Goal: Task Accomplishment & Management: Manage account settings

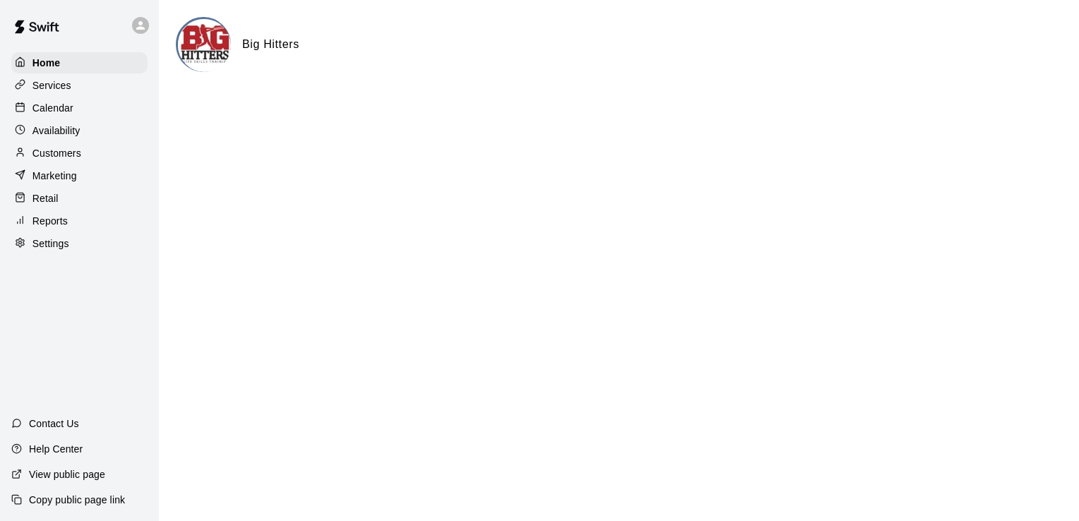
click at [91, 112] on div "Calendar" at bounding box center [79, 107] width 136 height 21
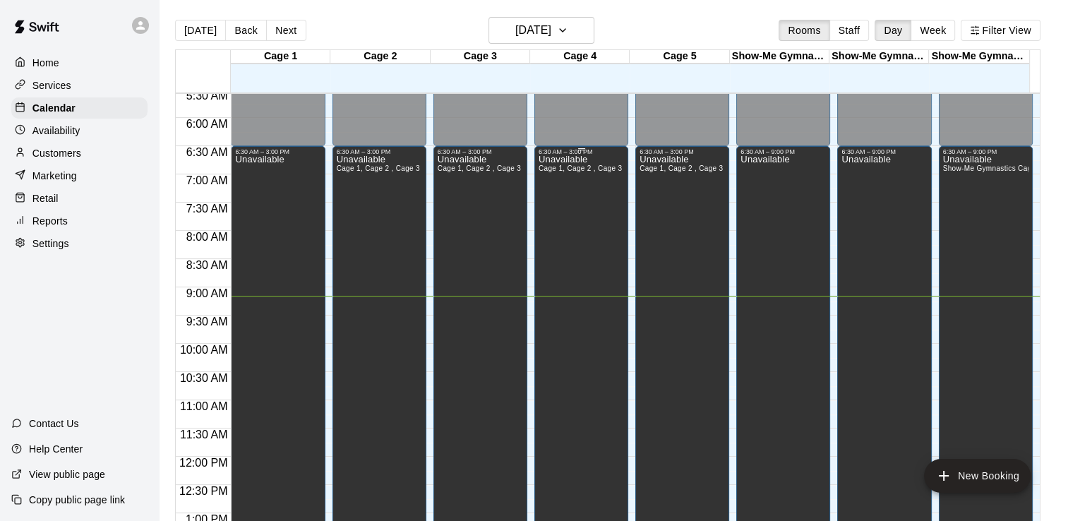
scroll to position [281, 0]
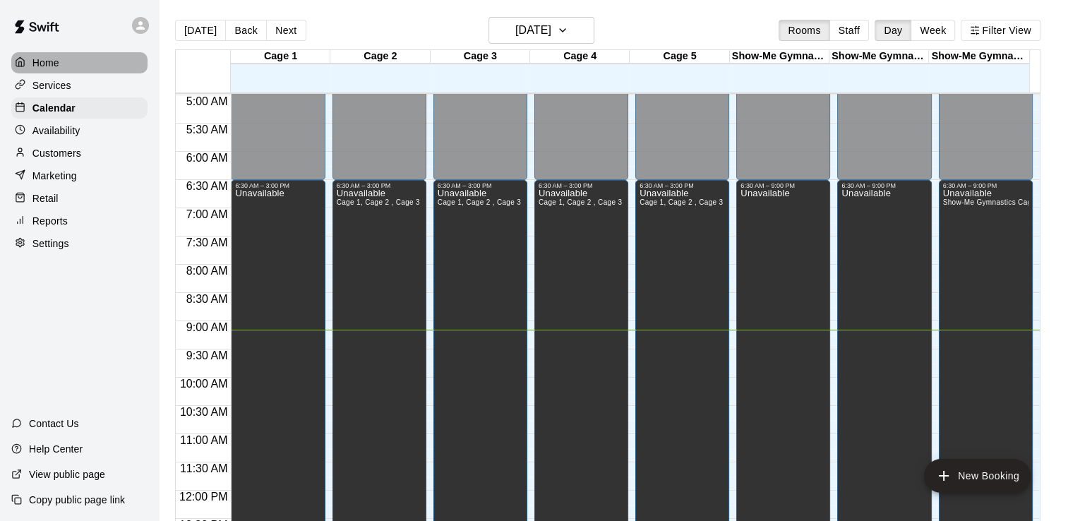
click at [71, 64] on div "Home" at bounding box center [79, 62] width 136 height 21
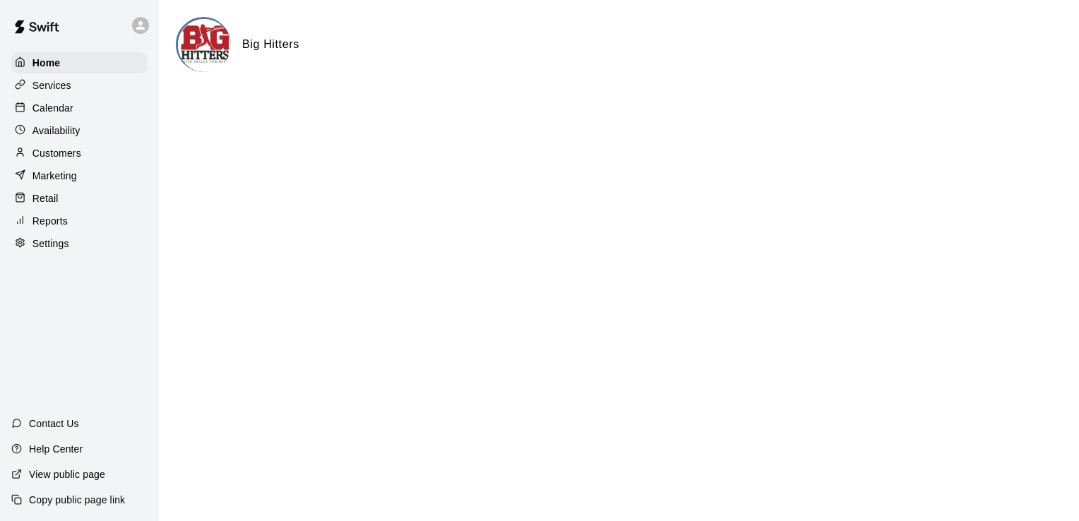
click at [109, 110] on div "Calendar" at bounding box center [79, 107] width 136 height 21
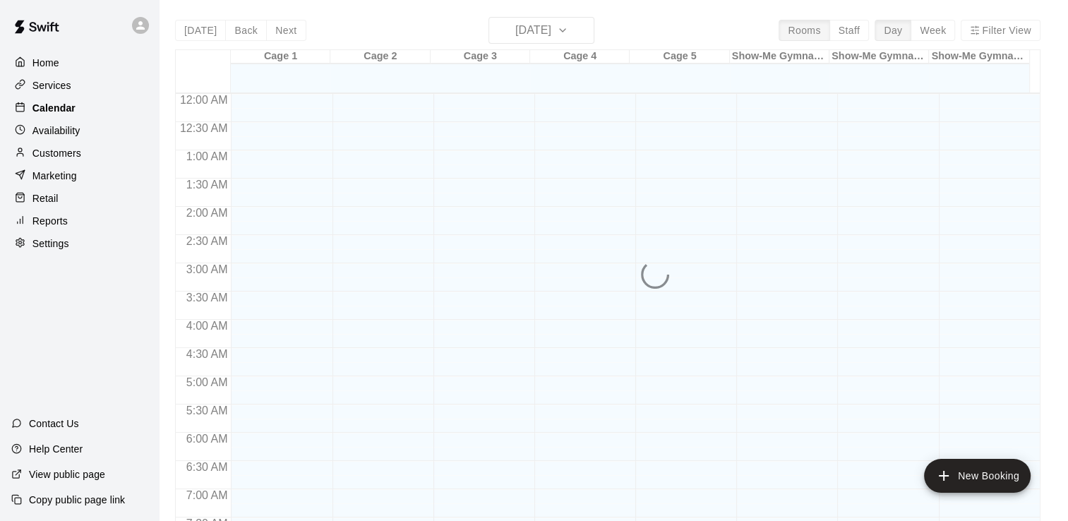
scroll to position [535, 0]
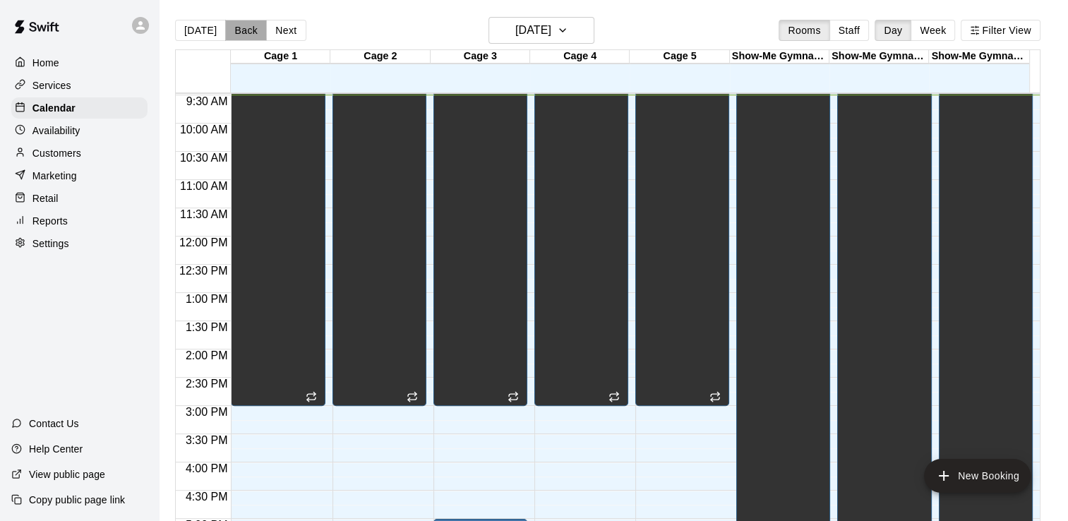
click at [237, 30] on button "Back" at bounding box center [246, 30] width 42 height 21
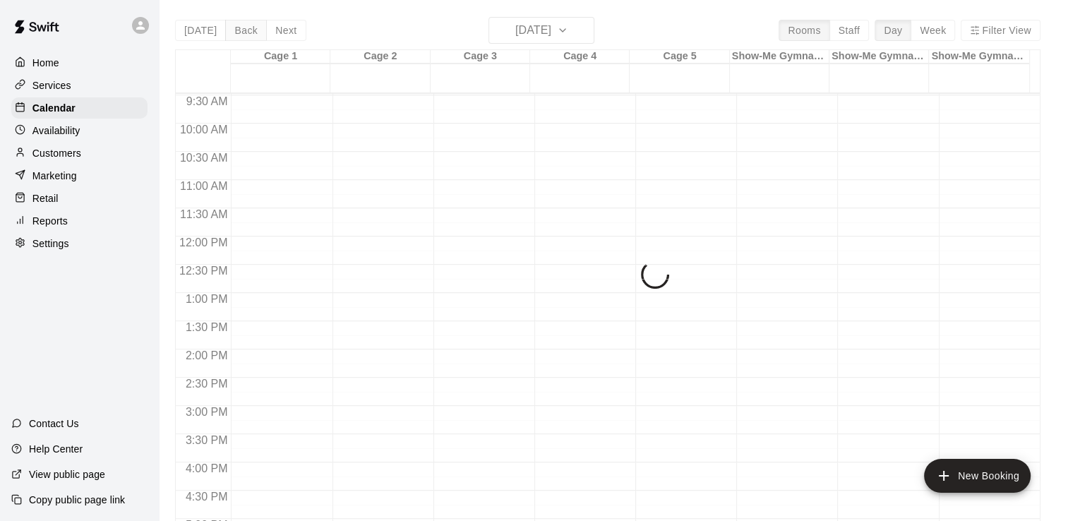
click at [237, 30] on div "[DATE] Back [DATE][DATE] Rooms Staff Day Week Filter View Cage 1 09 Tue Cage 2 …" at bounding box center [608, 277] width 866 height 521
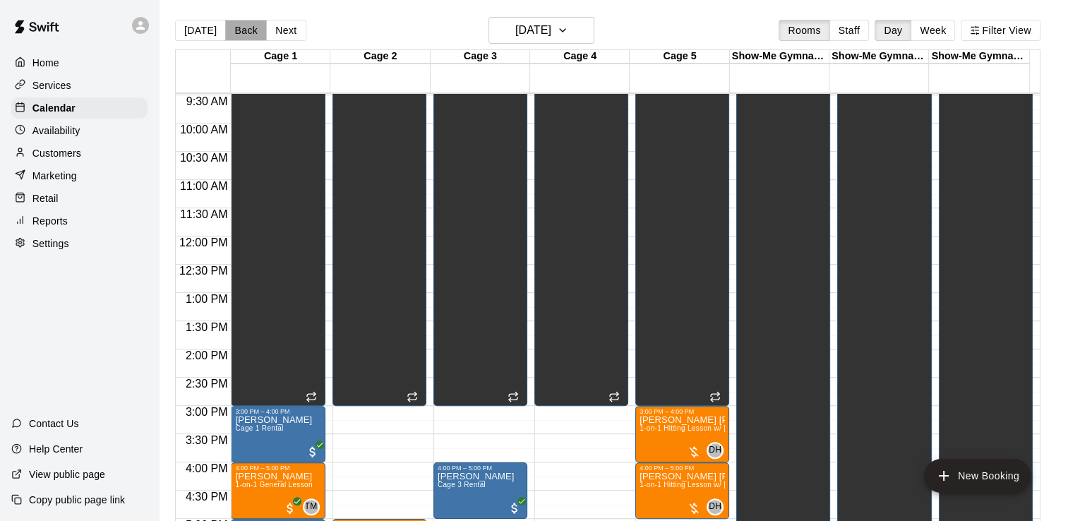
click at [237, 30] on button "Back" at bounding box center [246, 30] width 42 height 21
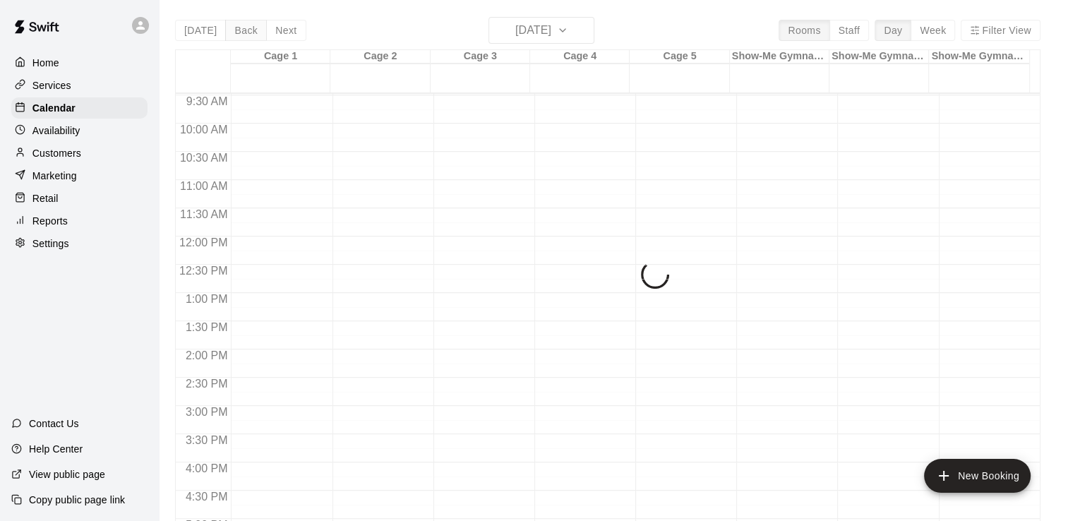
click at [237, 30] on div "[DATE] Back [DATE][DATE] Rooms Staff Day Week Filter View Cage 1 08 Mon Cage 2 …" at bounding box center [608, 277] width 866 height 521
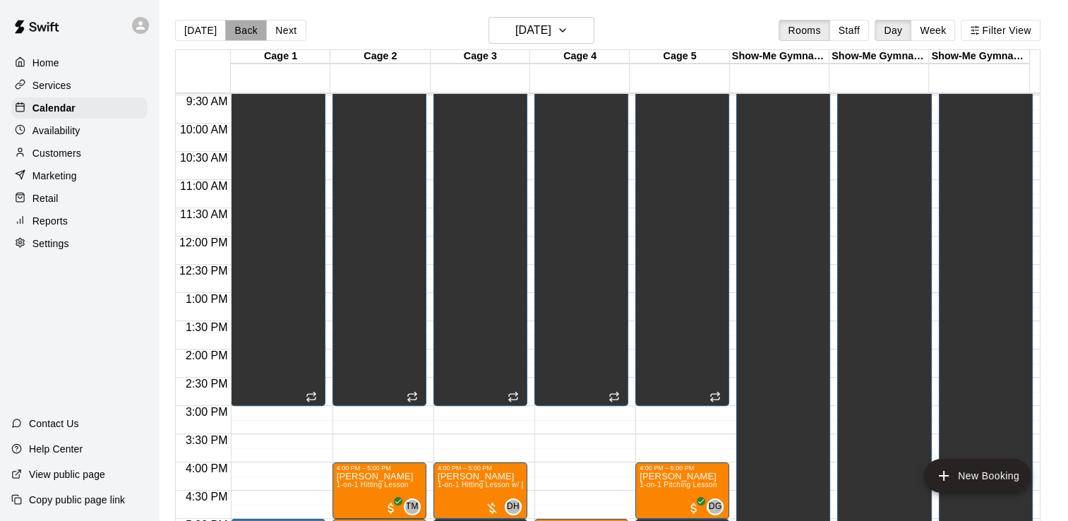
click at [237, 30] on button "Back" at bounding box center [246, 30] width 42 height 21
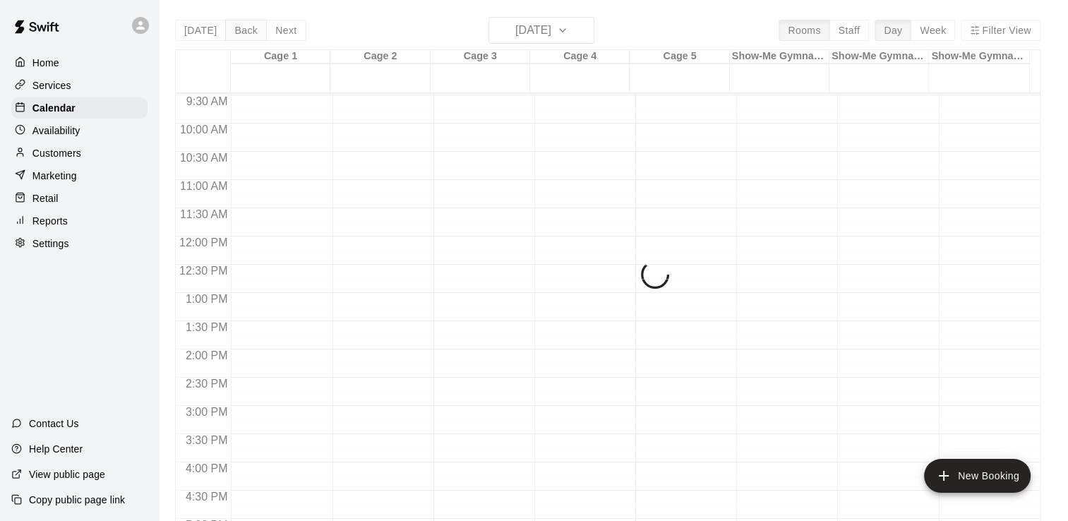
click at [237, 30] on div "[DATE] Back [DATE][DATE] Rooms Staff Day Week Filter View Cage 1 07 Sun Cage 2 …" at bounding box center [608, 277] width 866 height 521
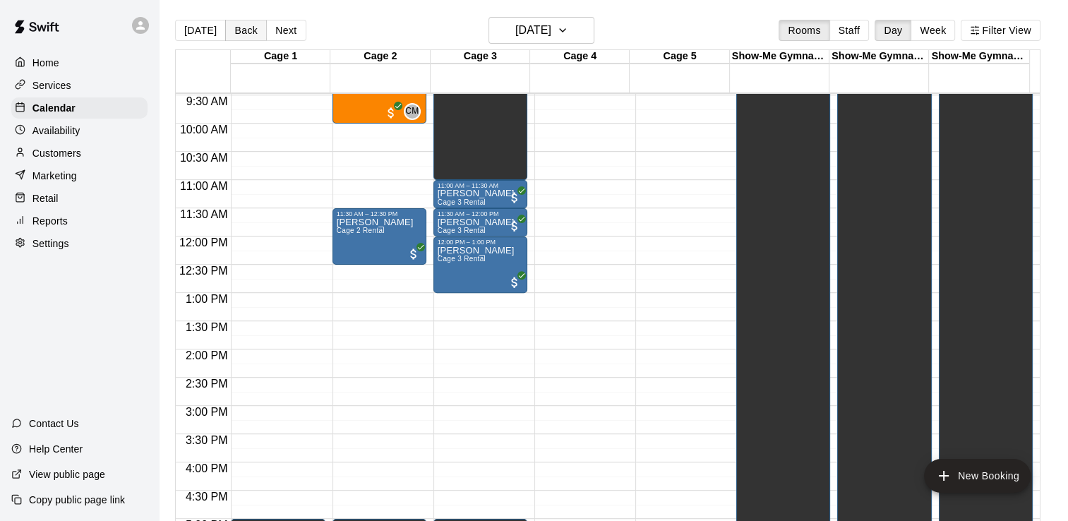
click at [237, 30] on button "Back" at bounding box center [246, 30] width 42 height 21
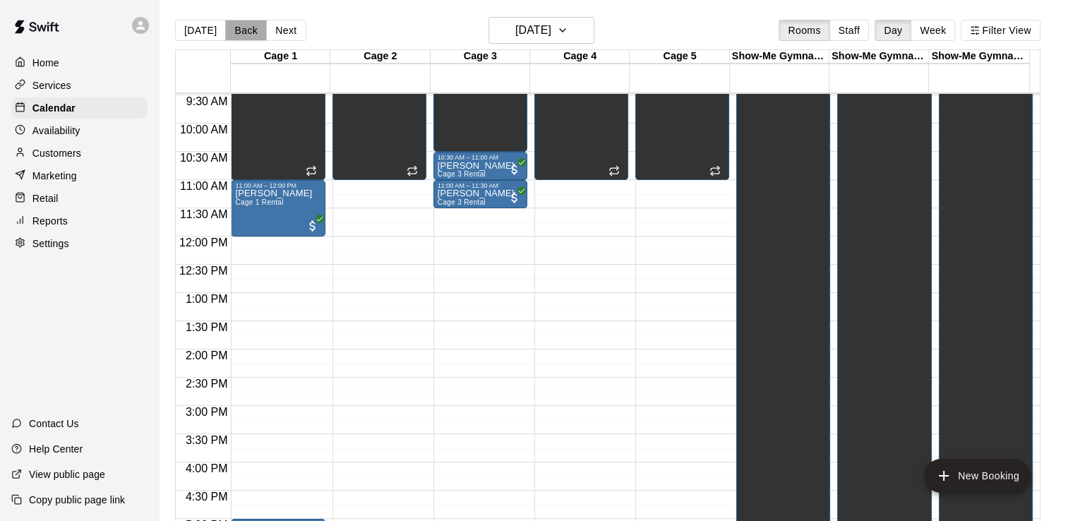
click at [237, 30] on button "Back" at bounding box center [246, 30] width 42 height 21
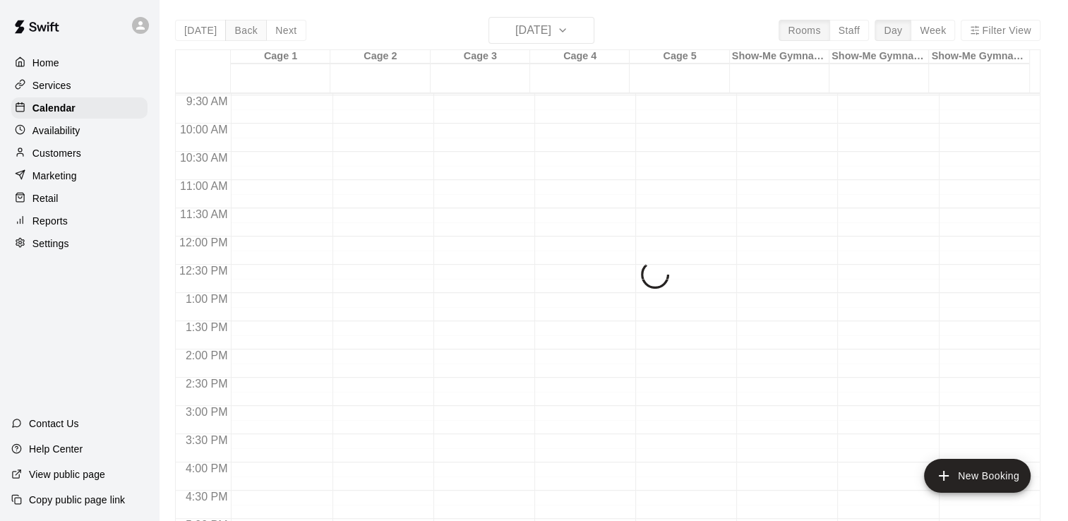
click at [237, 30] on div "[DATE] Back [DATE][DATE] Rooms Staff Day Week Filter View Cage 1 05 Fri Cage 2 …" at bounding box center [608, 277] width 866 height 521
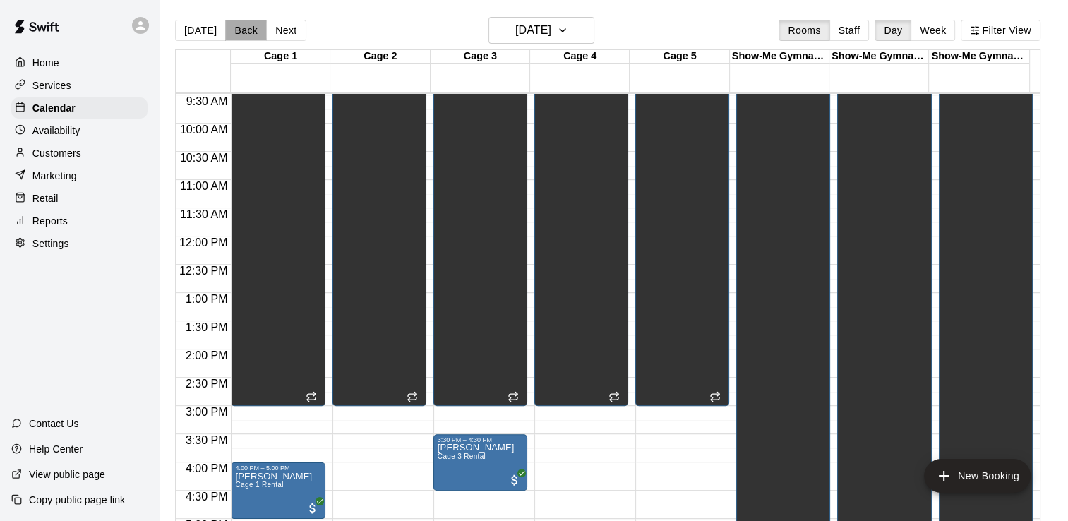
click at [237, 30] on button "Back" at bounding box center [246, 30] width 42 height 21
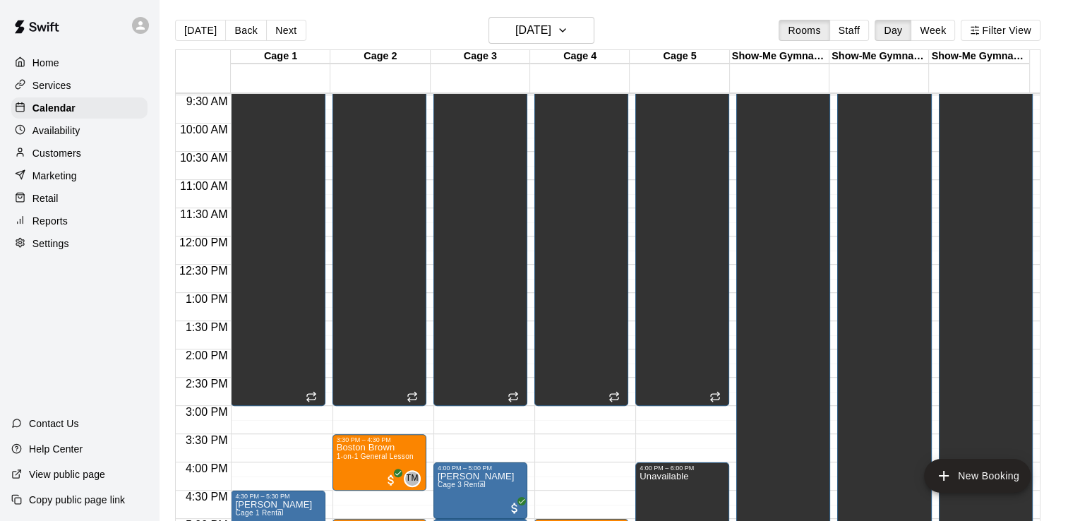
scroll to position [23, 0]
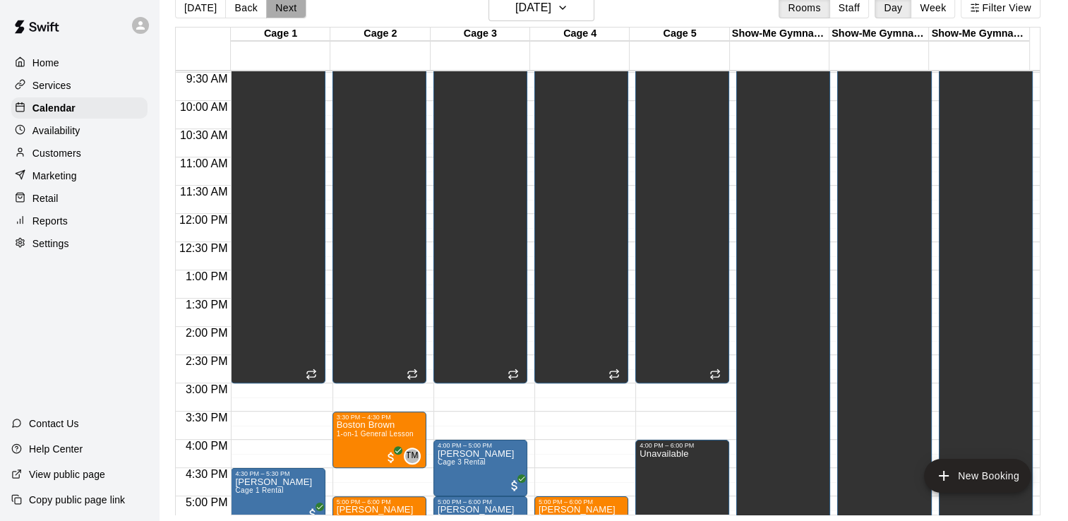
click at [285, 10] on button "Next" at bounding box center [286, 7] width 40 height 21
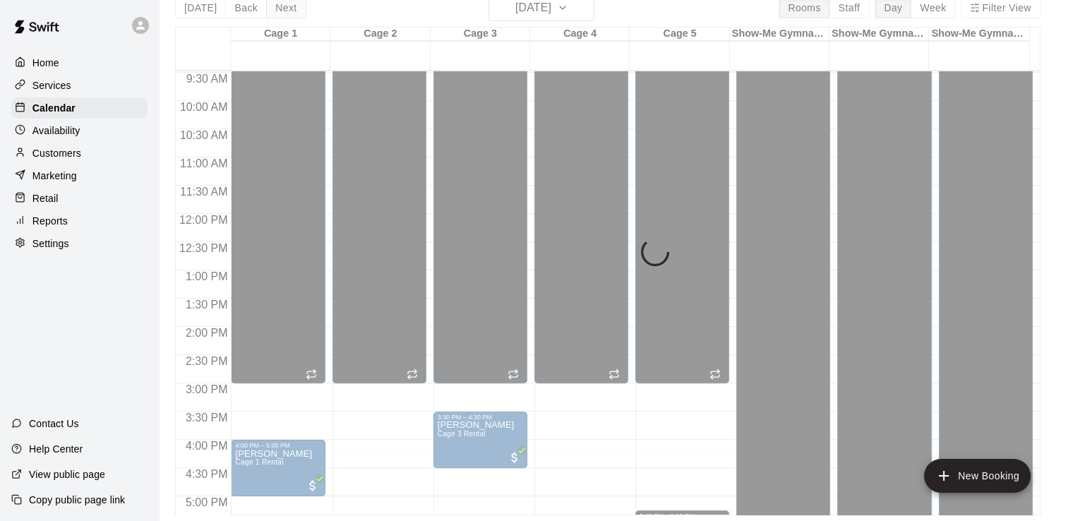
click at [285, 10] on div "[DATE] Back [DATE][DATE] Rooms Staff Day Week Filter View Cage 1 05 Fri Cage 2 …" at bounding box center [608, 254] width 866 height 521
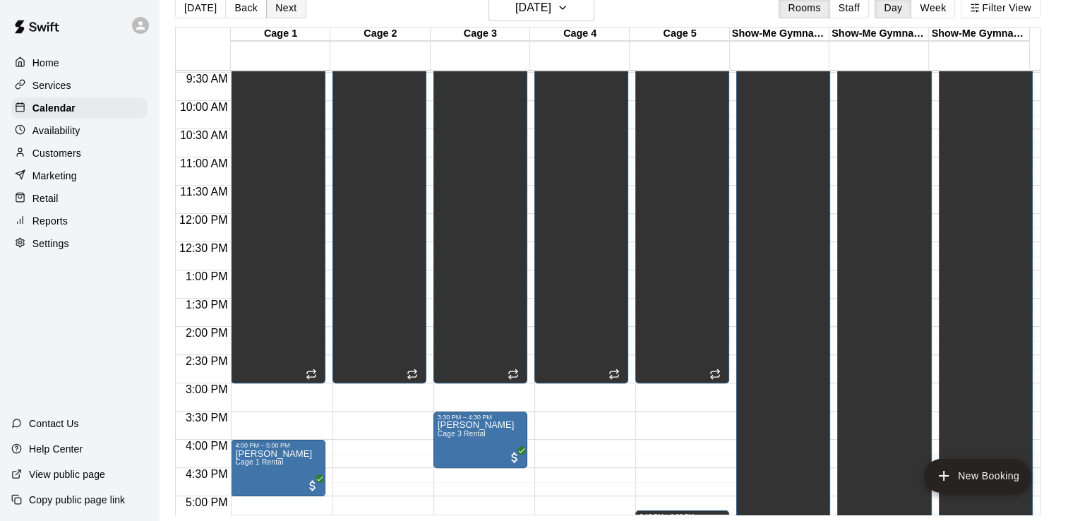
click at [285, 10] on button "Next" at bounding box center [286, 7] width 40 height 21
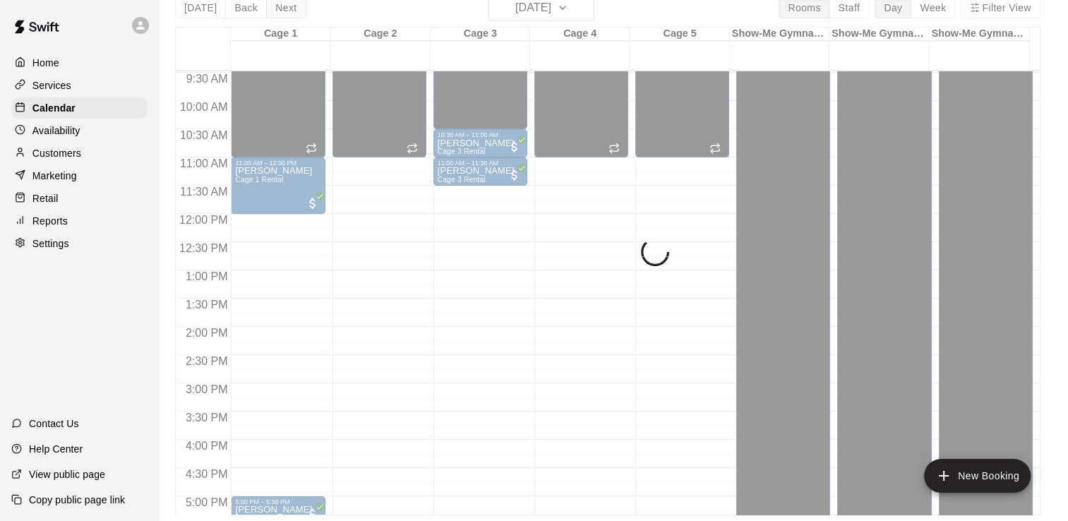
click at [285, 10] on button "Next" at bounding box center [286, 7] width 40 height 21
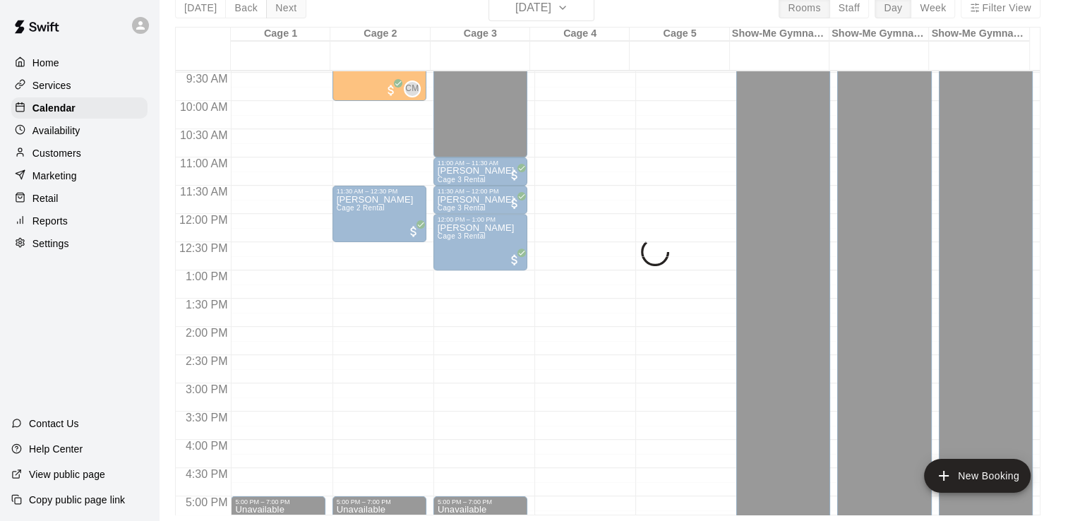
click at [285, 10] on button "Next" at bounding box center [286, 7] width 40 height 21
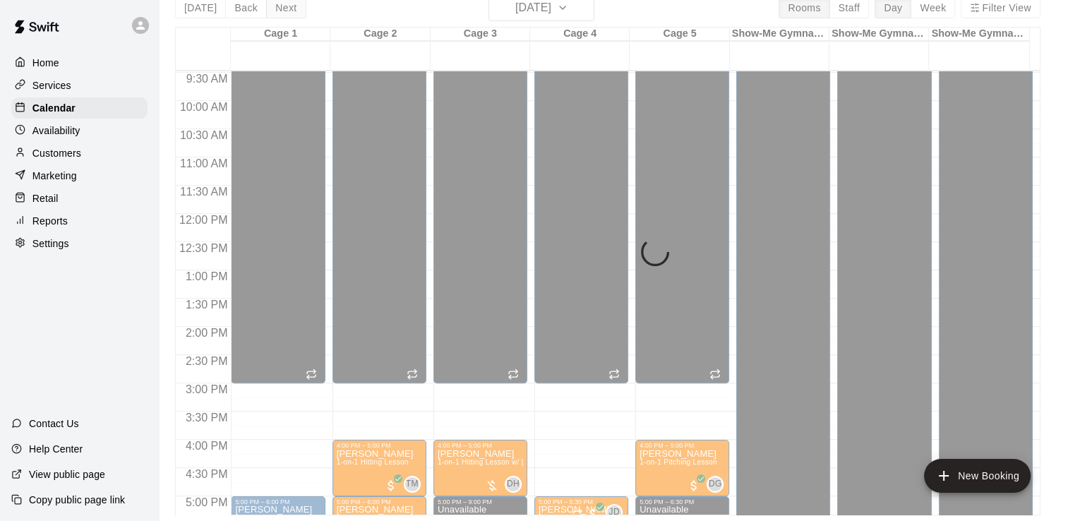
click at [285, 10] on div "[DATE] Back [DATE][DATE] Rooms Staff Day Week Filter View Cage 1 08 Mon Cage 2 …" at bounding box center [608, 254] width 866 height 521
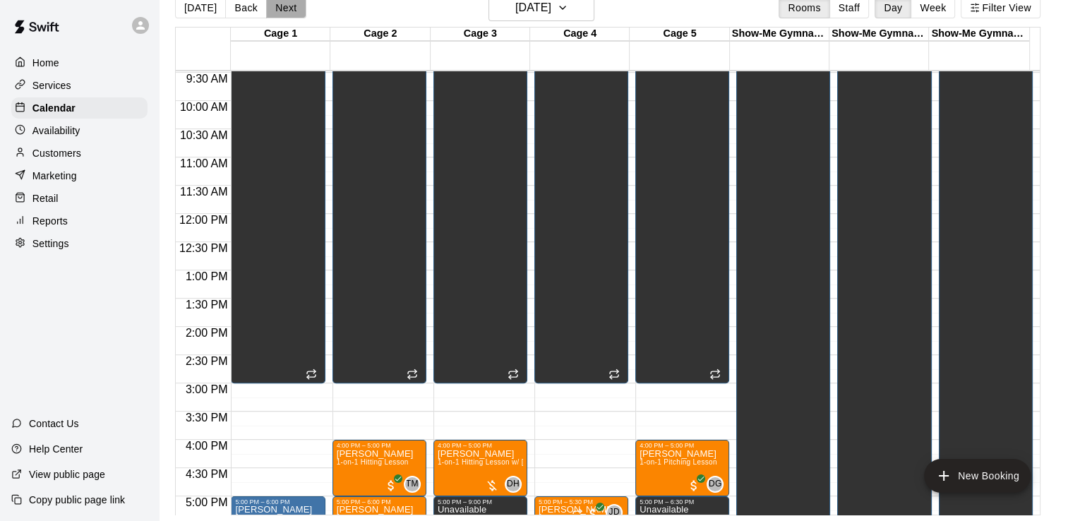
click at [285, 10] on button "Next" at bounding box center [286, 7] width 40 height 21
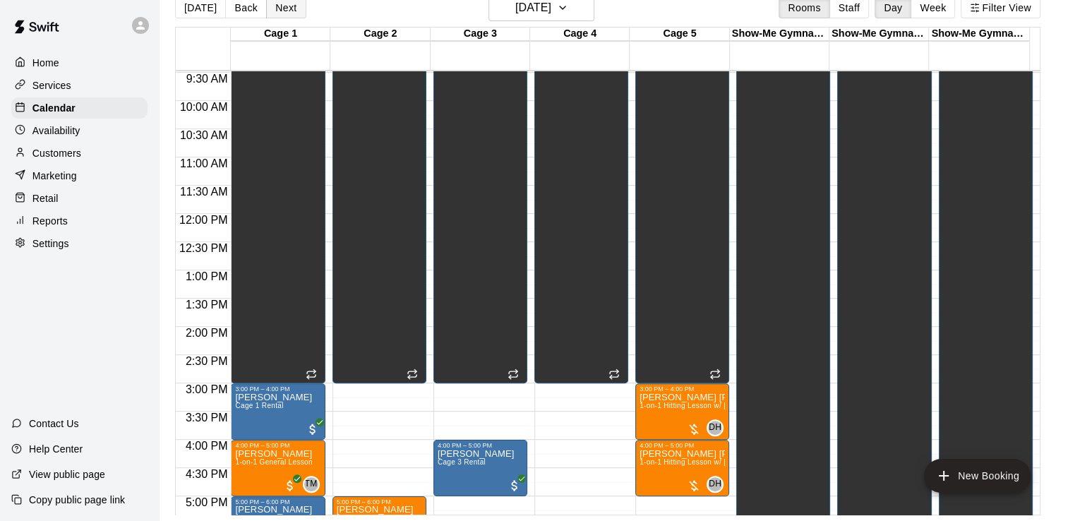
click at [285, 10] on button "Next" at bounding box center [286, 7] width 40 height 21
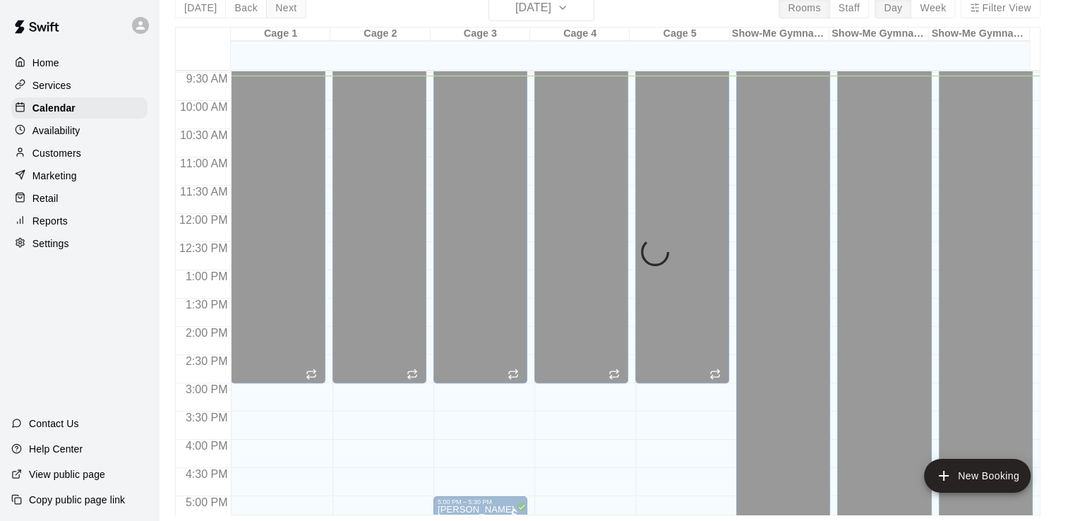
click at [285, 10] on button "Next" at bounding box center [286, 7] width 40 height 21
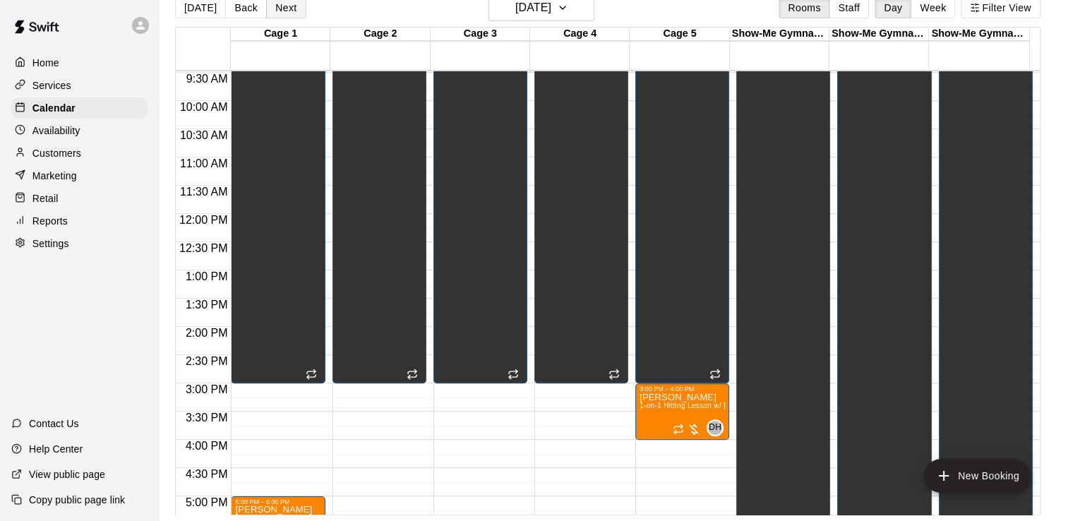
click at [285, 10] on button "Next" at bounding box center [286, 7] width 40 height 21
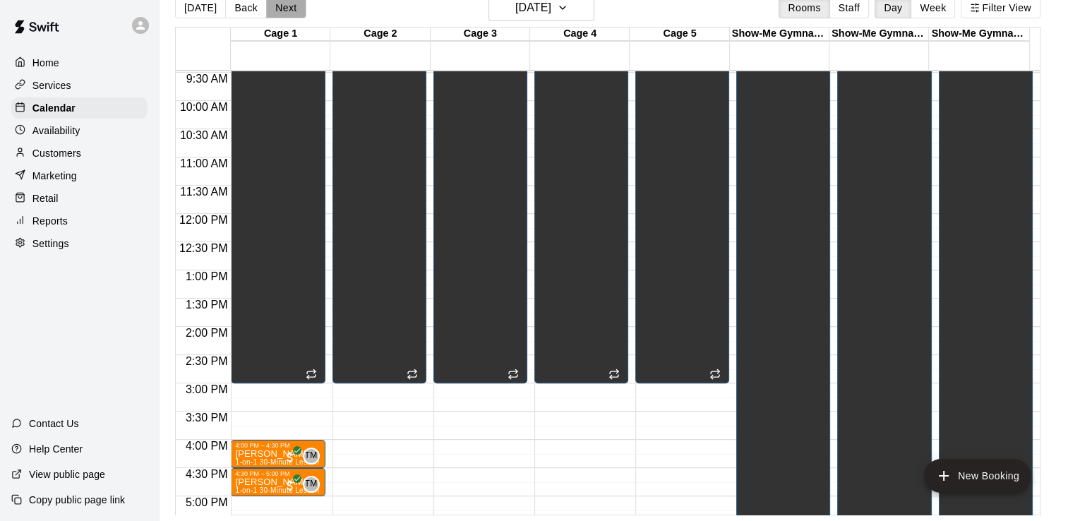
click at [285, 10] on button "Next" at bounding box center [286, 7] width 40 height 21
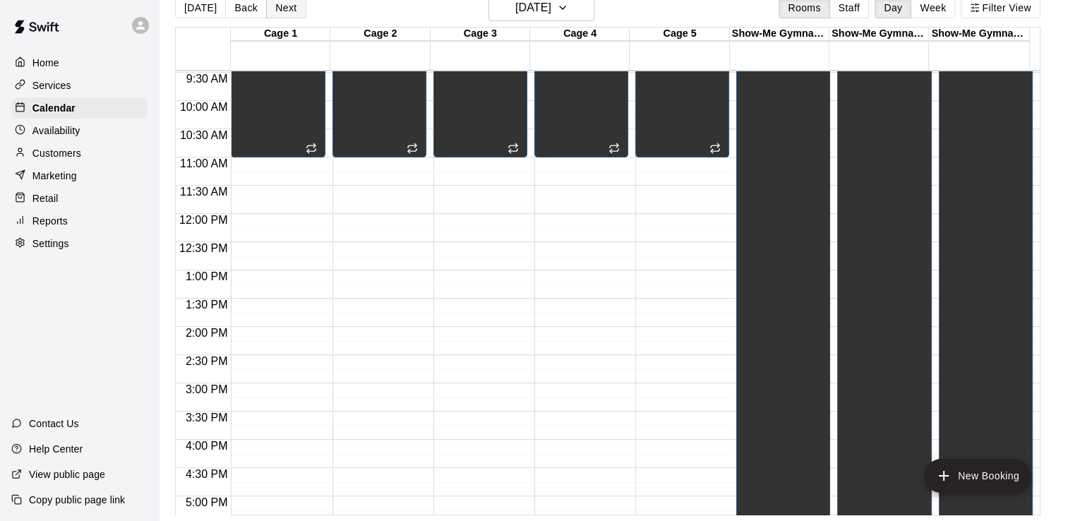
click at [285, 10] on button "Next" at bounding box center [286, 7] width 40 height 21
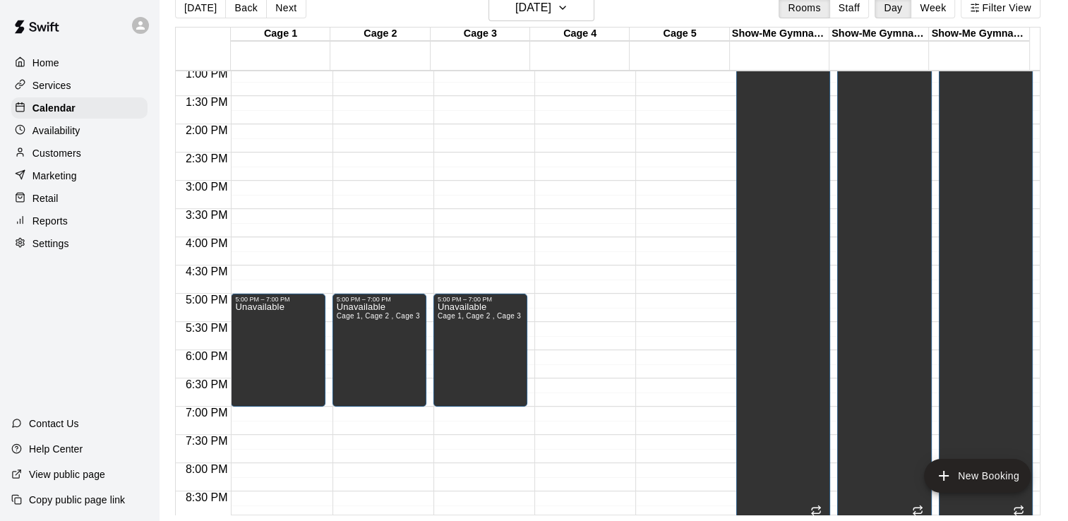
scroll to position [747, 0]
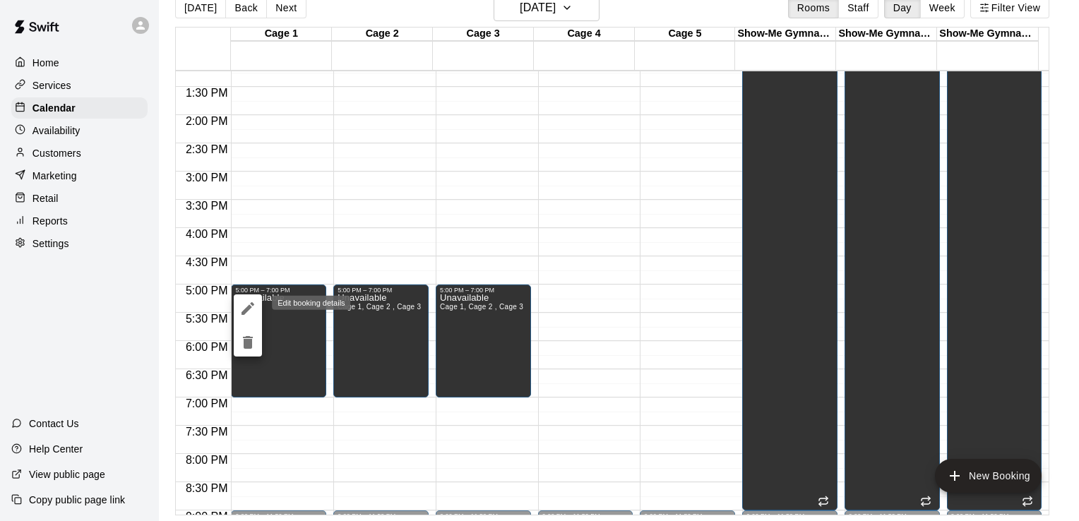
click at [254, 308] on icon "edit" at bounding box center [247, 308] width 17 height 17
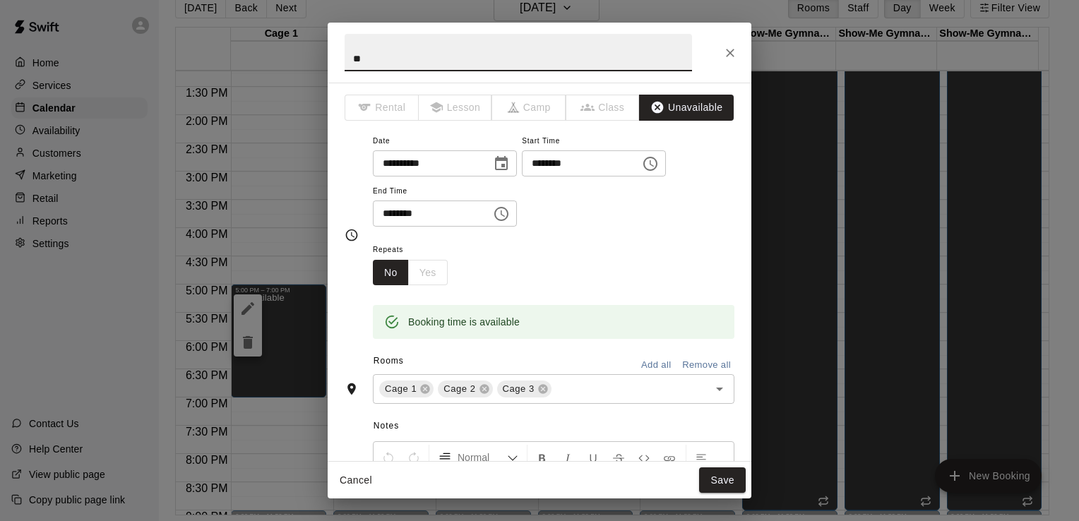
type input "*"
type input "********"
click at [714, 476] on button "Save" at bounding box center [722, 481] width 47 height 26
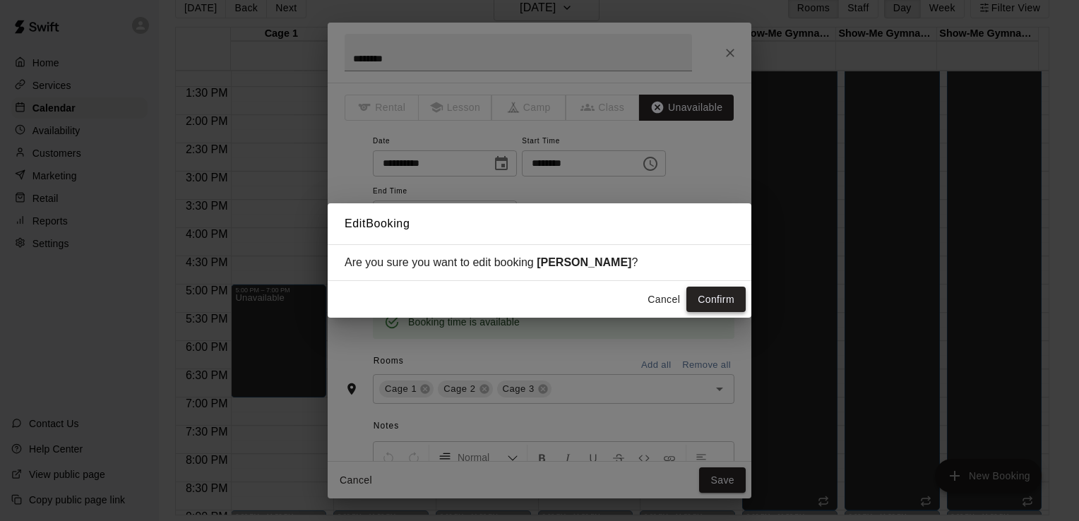
click at [706, 298] on button "Confirm" at bounding box center [715, 300] width 59 height 26
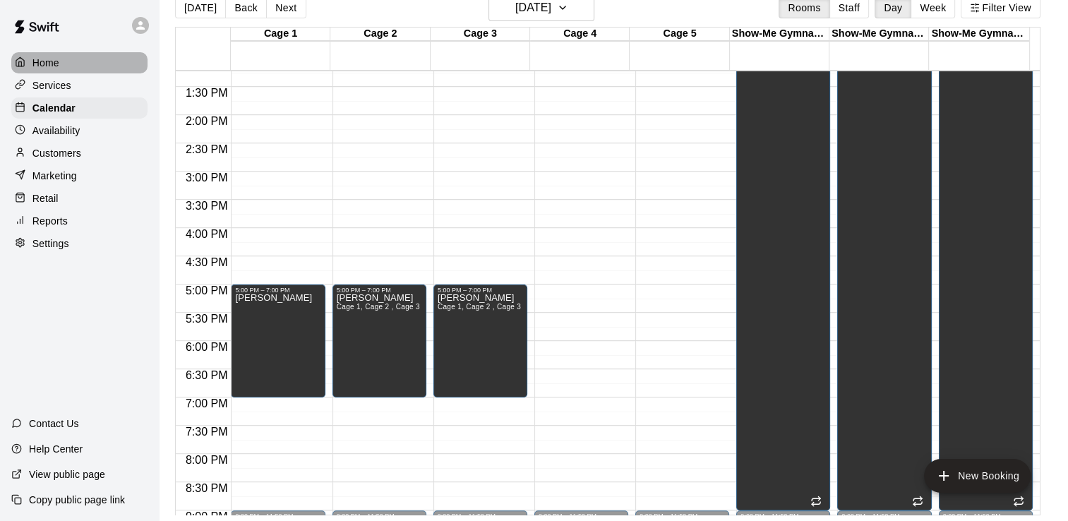
click at [93, 66] on div "Home" at bounding box center [79, 62] width 136 height 21
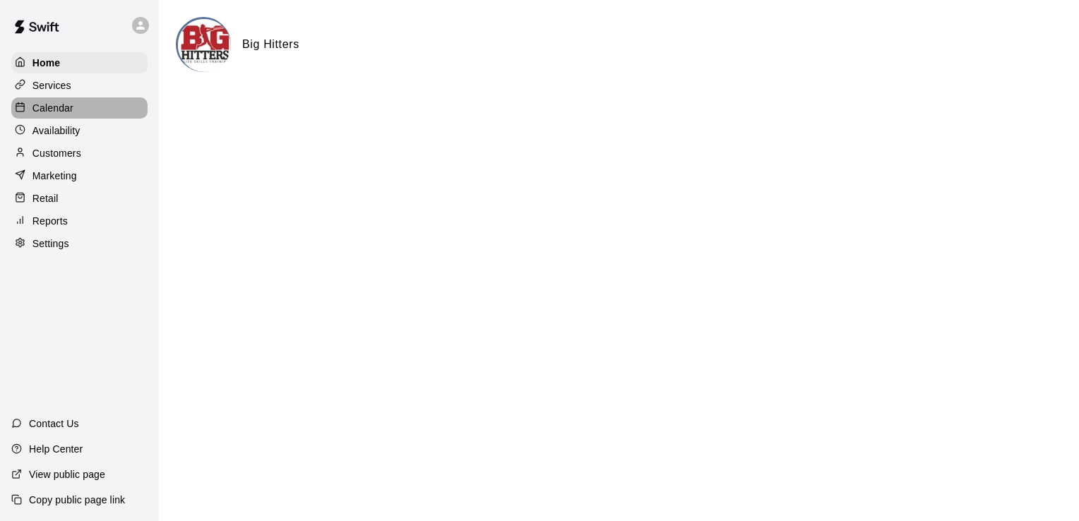
click at [104, 112] on div "Calendar" at bounding box center [79, 107] width 136 height 21
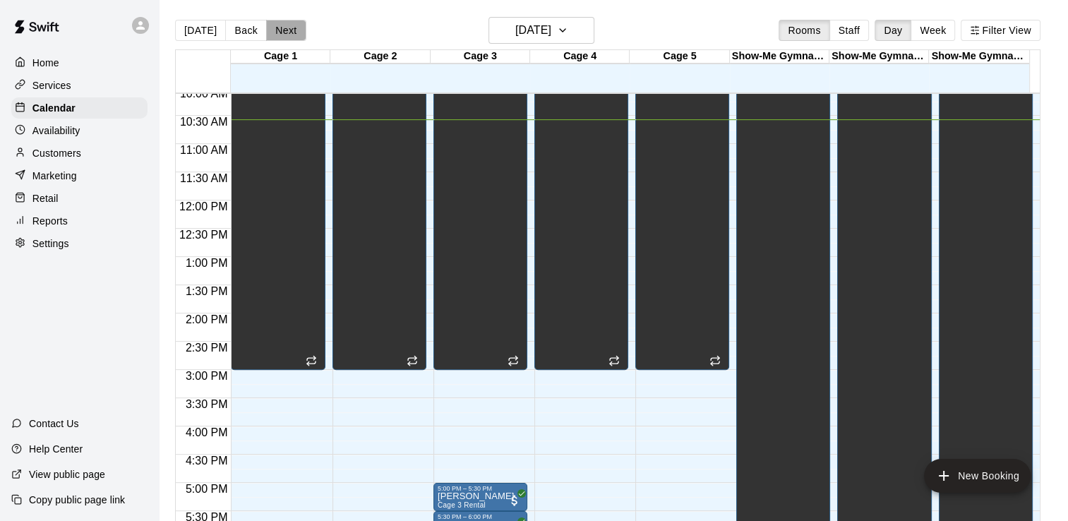
click at [284, 35] on button "Next" at bounding box center [286, 30] width 40 height 21
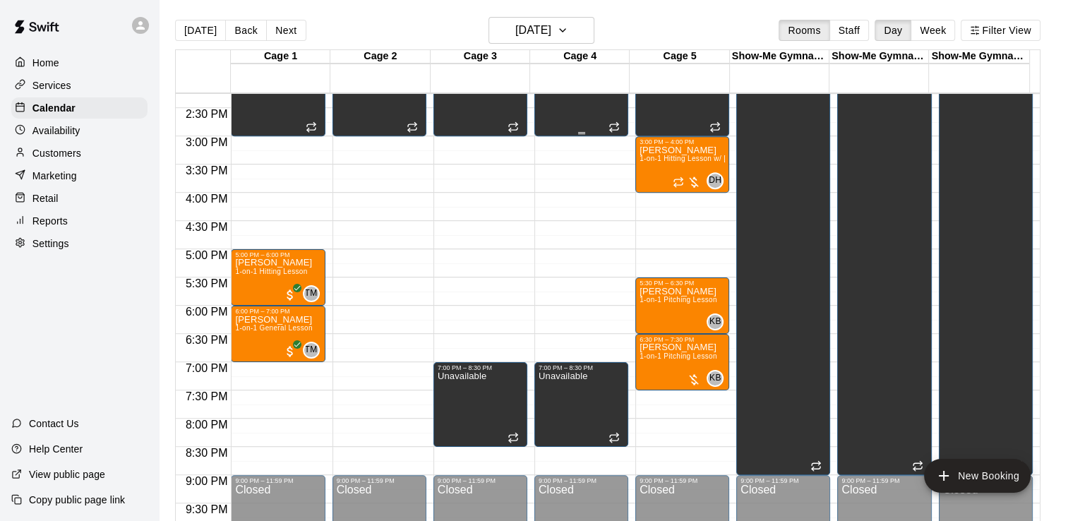
scroll to position [806, 0]
